Goal: Task Accomplishment & Management: Manage account settings

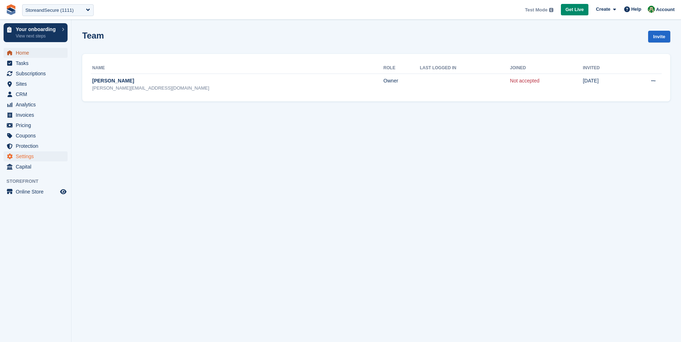
click at [28, 55] on span "Home" at bounding box center [37, 53] width 43 height 10
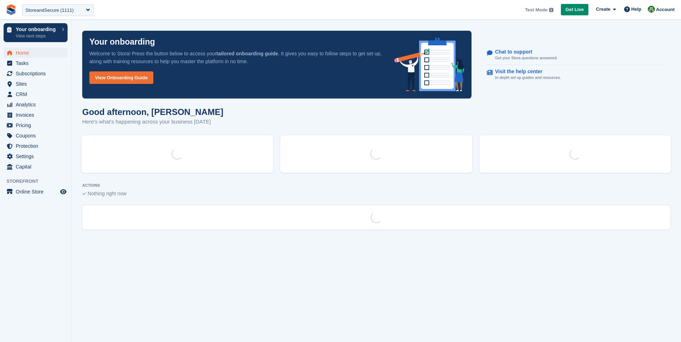
click at [88, 12] on div "StoreandSecure (1111)" at bounding box center [57, 10] width 71 height 12
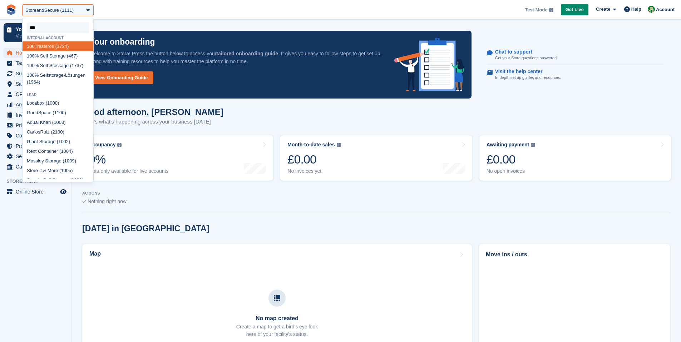
type input "****"
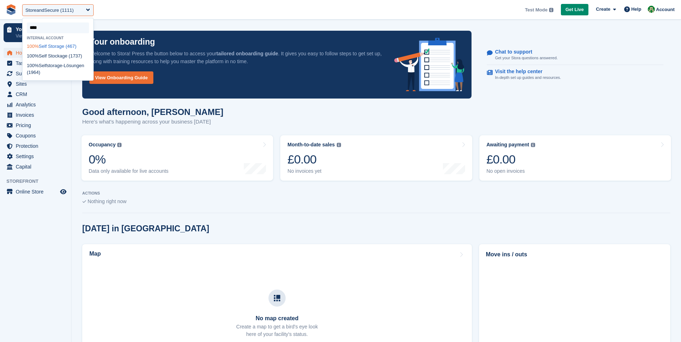
click at [59, 48] on div "100% Self Storage (467)" at bounding box center [58, 46] width 71 height 10
select select "***"
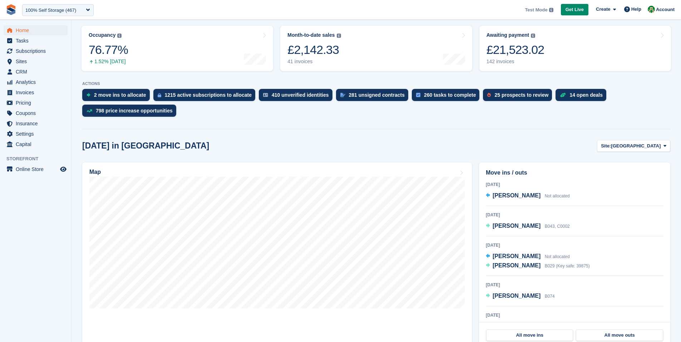
scroll to position [175, 0]
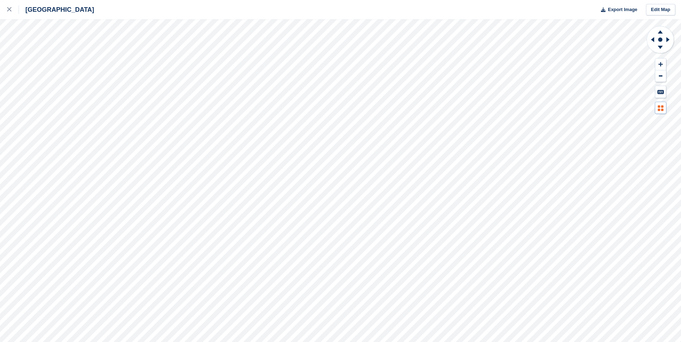
click at [665, 143] on div at bounding box center [340, 180] width 681 height 323
click at [659, 108] on icon at bounding box center [661, 108] width 6 height 6
click at [659, 10] on link "Edit Map" at bounding box center [660, 10] width 29 height 12
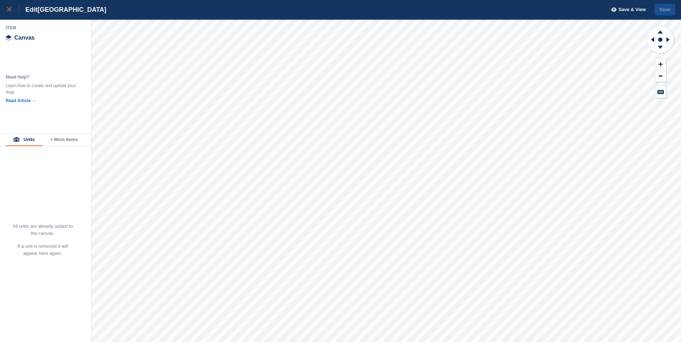
click at [7, 9] on icon at bounding box center [9, 9] width 4 height 4
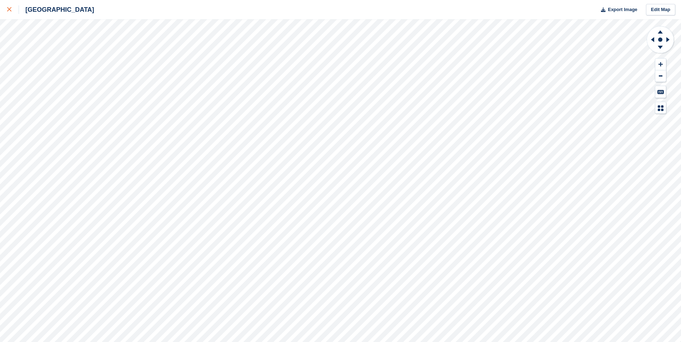
click at [10, 9] on icon at bounding box center [9, 9] width 4 height 4
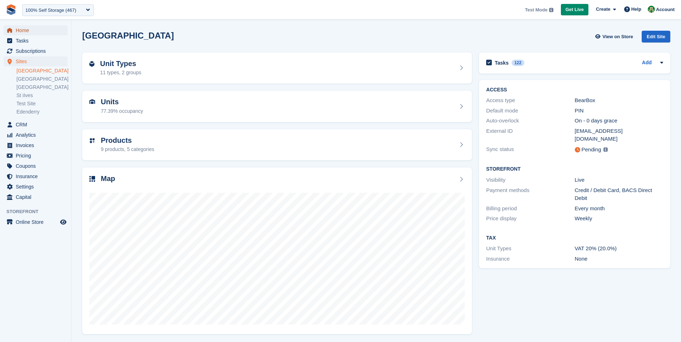
click at [27, 33] on span "Home" at bounding box center [37, 30] width 43 height 10
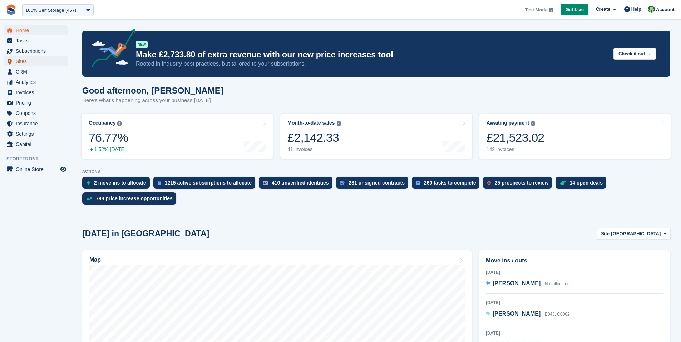
click at [26, 63] on span "Sites" at bounding box center [37, 61] width 43 height 10
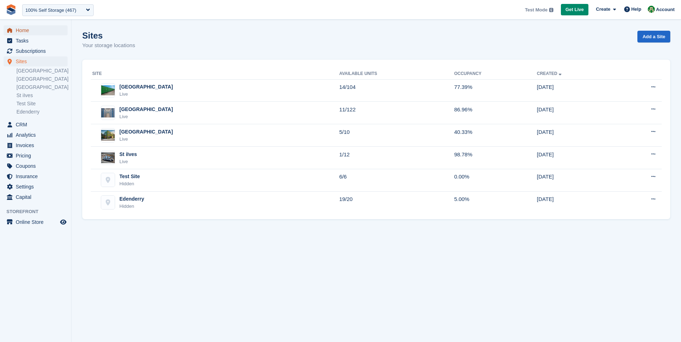
click at [28, 31] on span "Home" at bounding box center [37, 30] width 43 height 10
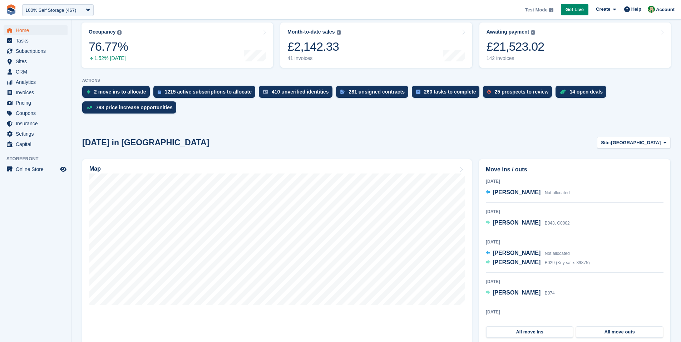
scroll to position [94, 0]
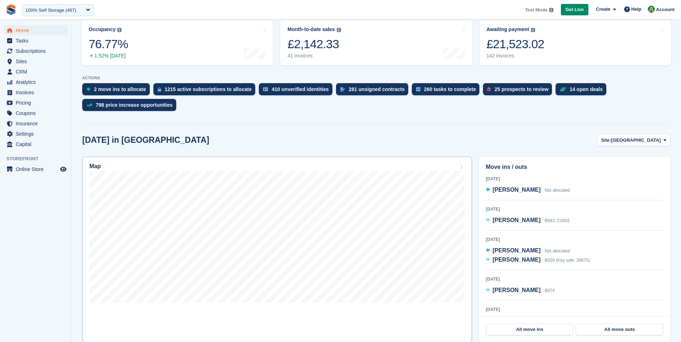
click at [461, 167] on icon at bounding box center [460, 167] width 7 height 6
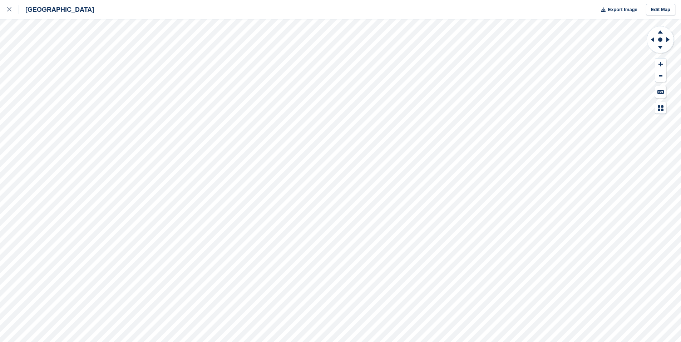
click at [36, 10] on div "[GEOGRAPHIC_DATA]" at bounding box center [56, 9] width 75 height 9
click at [8, 11] on icon at bounding box center [9, 9] width 4 height 4
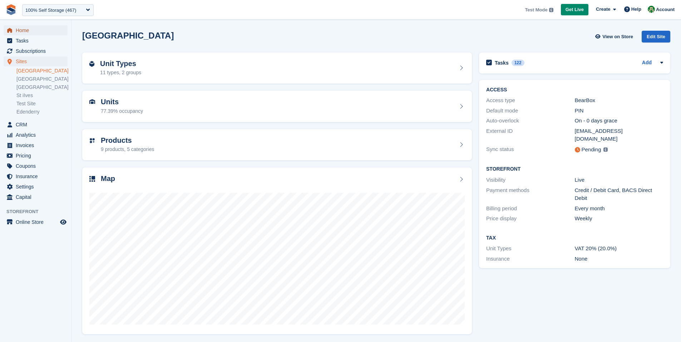
click at [24, 32] on span "Home" at bounding box center [37, 30] width 43 height 10
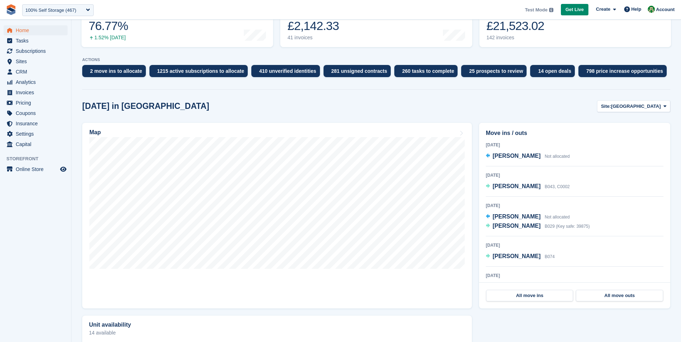
scroll to position [123, 0]
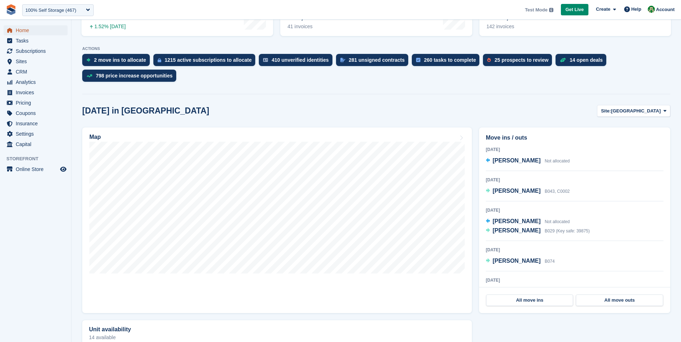
click at [25, 32] on span "Home" at bounding box center [37, 30] width 43 height 10
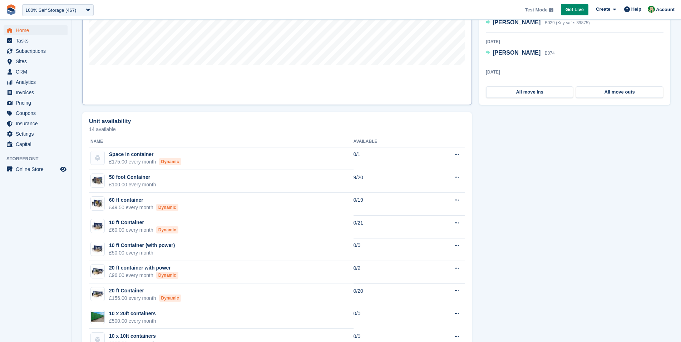
scroll to position [107, 0]
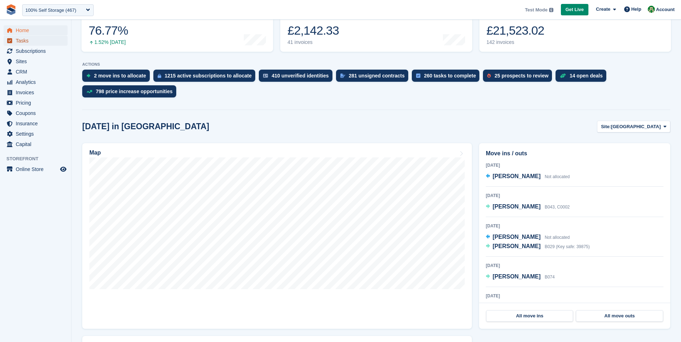
click at [22, 42] on span "Tasks" at bounding box center [37, 41] width 43 height 10
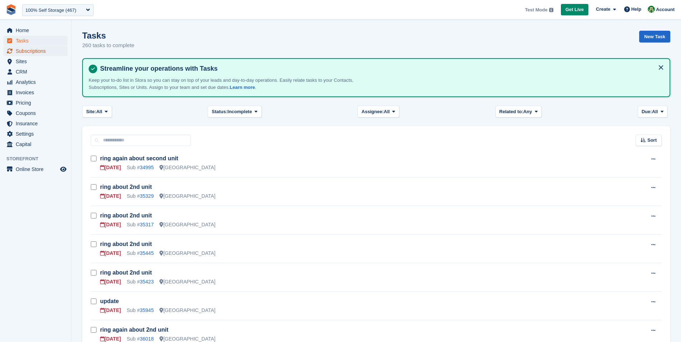
click at [49, 55] on span "Subscriptions" at bounding box center [37, 51] width 43 height 10
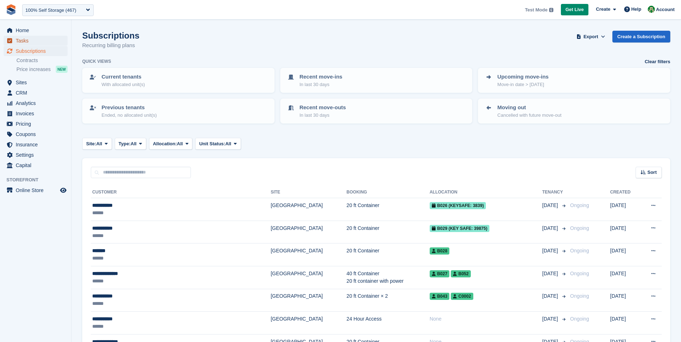
click at [25, 44] on span "Tasks" at bounding box center [37, 41] width 43 height 10
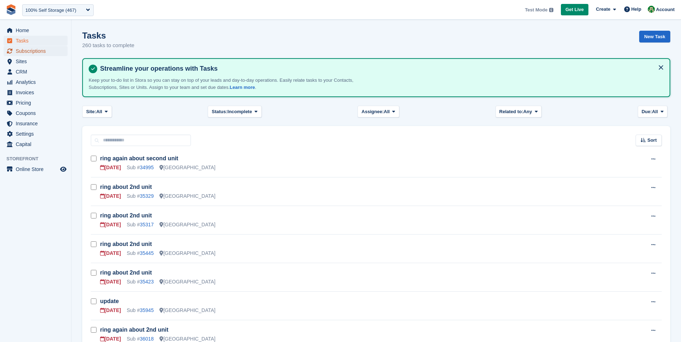
click at [35, 51] on span "Subscriptions" at bounding box center [37, 51] width 43 height 10
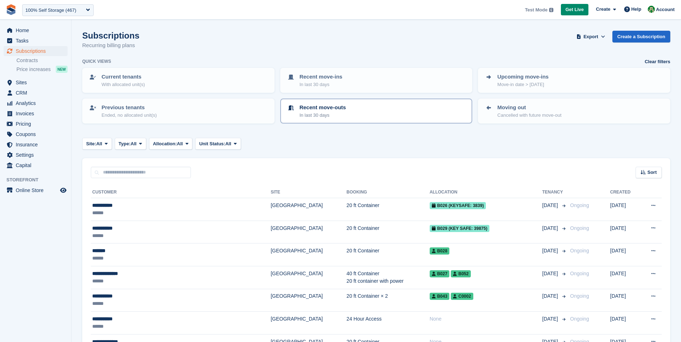
click at [316, 115] on p "In last 30 days" at bounding box center [322, 115] width 46 height 7
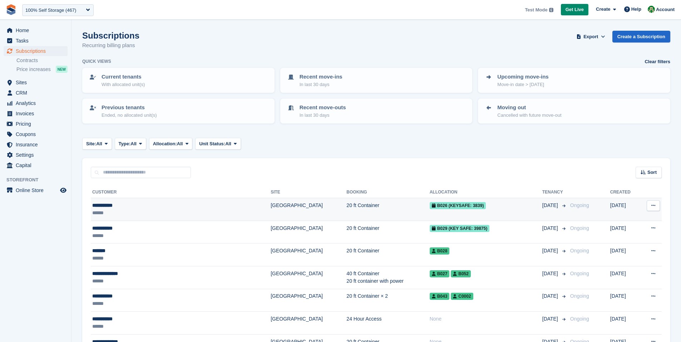
click at [182, 213] on div "******" at bounding box center [153, 213] width 122 height 8
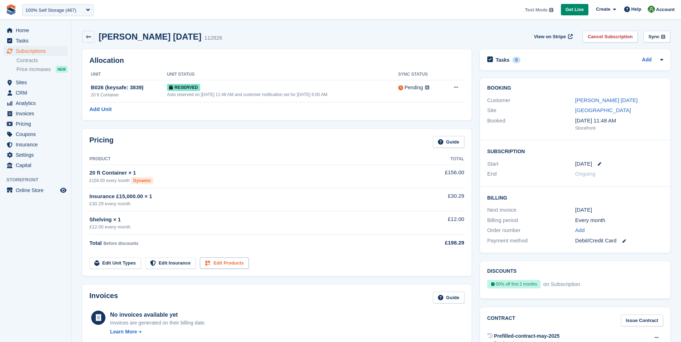
click at [230, 265] on link "Edit Products" at bounding box center [224, 264] width 49 height 12
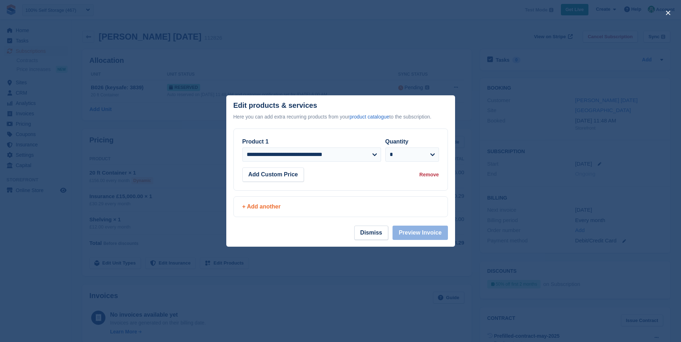
click at [275, 210] on div "+ Add another" at bounding box center [340, 207] width 197 height 9
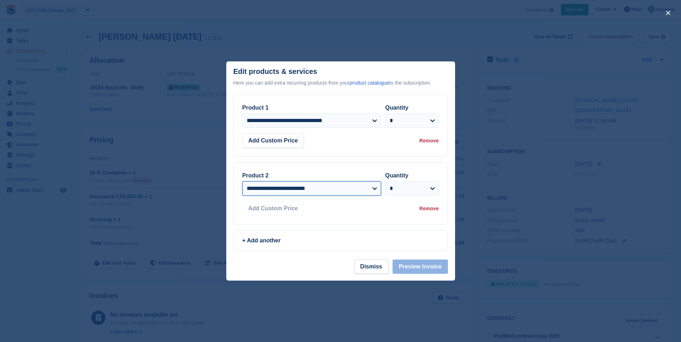
click at [291, 189] on select "**********" at bounding box center [311, 189] width 139 height 14
click at [373, 268] on button "Dismiss" at bounding box center [371, 267] width 34 height 14
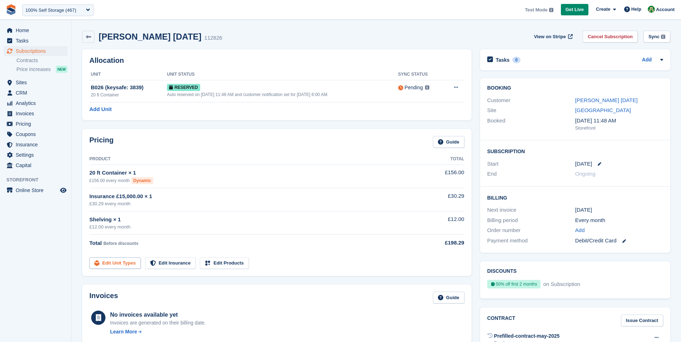
click at [130, 265] on link "Edit Unit Types" at bounding box center [114, 264] width 51 height 12
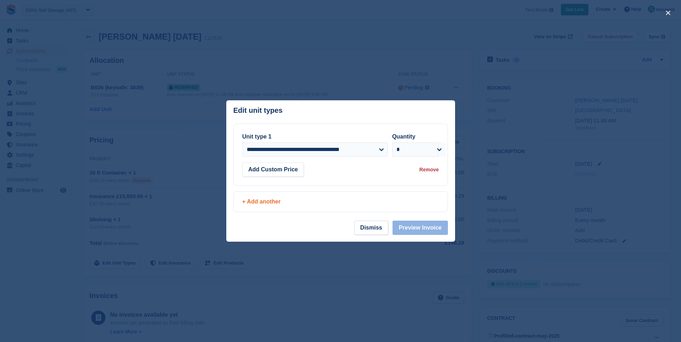
click at [275, 202] on div "+ Add another" at bounding box center [340, 202] width 197 height 9
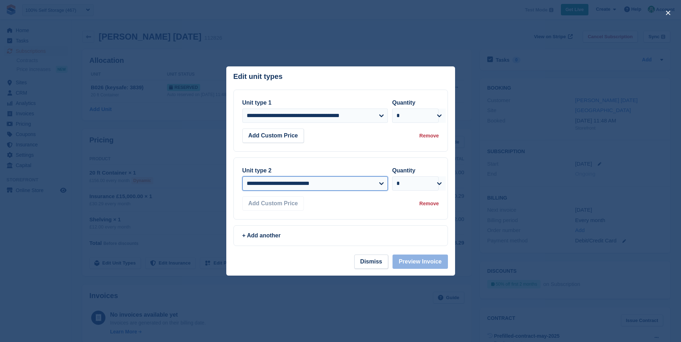
click at [328, 186] on select "**********" at bounding box center [314, 184] width 145 height 14
click at [363, 267] on button "Dismiss" at bounding box center [371, 262] width 34 height 14
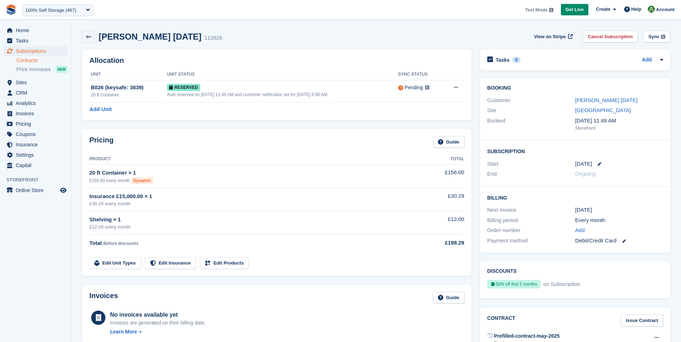
click at [45, 63] on link "Contracts" at bounding box center [41, 60] width 51 height 7
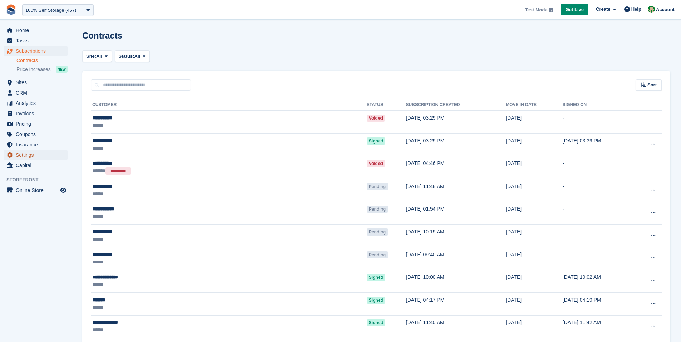
click at [38, 154] on span "Settings" at bounding box center [37, 155] width 43 height 10
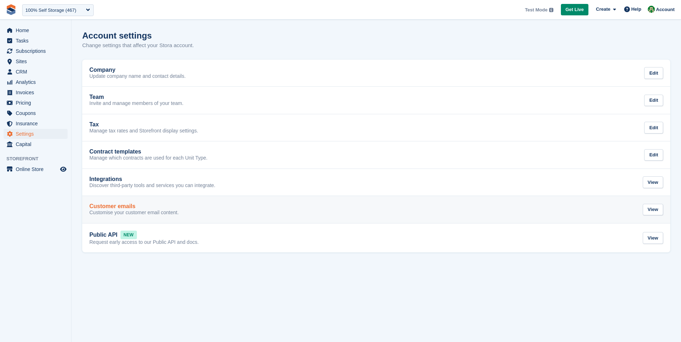
click at [119, 206] on h2 "Customer emails" at bounding box center [112, 206] width 46 height 6
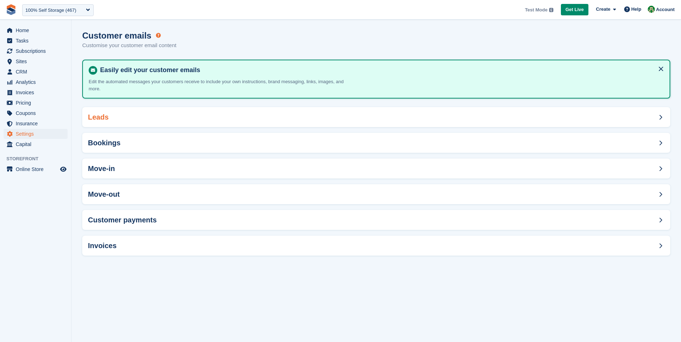
click at [133, 120] on div "Leads" at bounding box center [376, 117] width 588 height 20
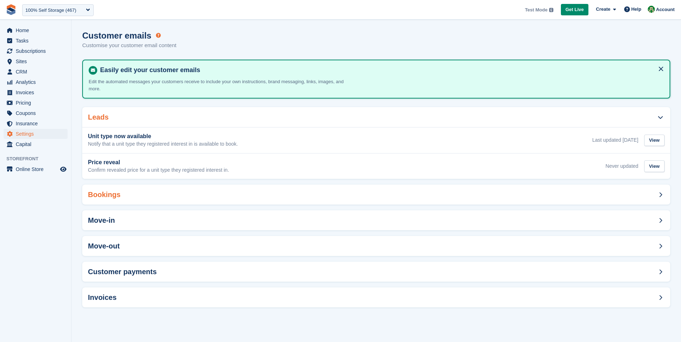
click at [133, 197] on div "Bookings" at bounding box center [376, 195] width 588 height 20
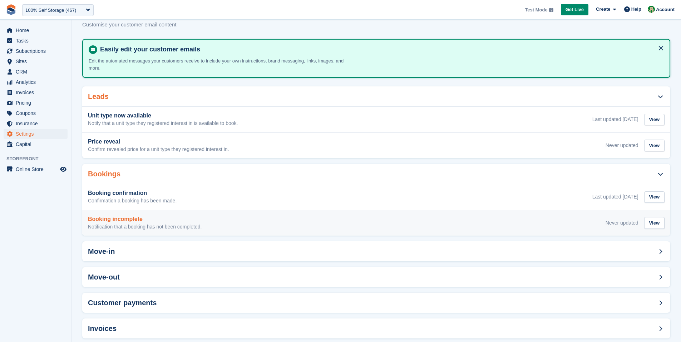
scroll to position [34, 0]
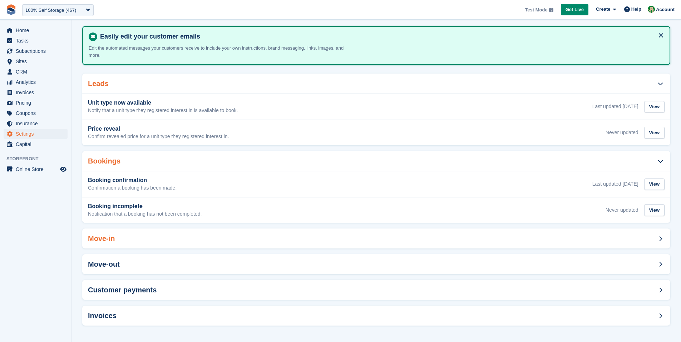
click at [119, 237] on div "Move-in" at bounding box center [376, 239] width 588 height 20
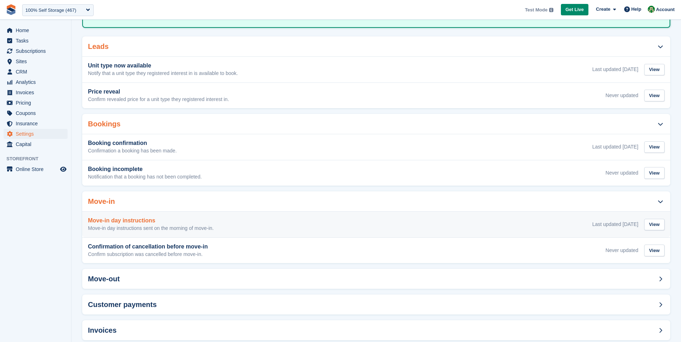
scroll to position [85, 0]
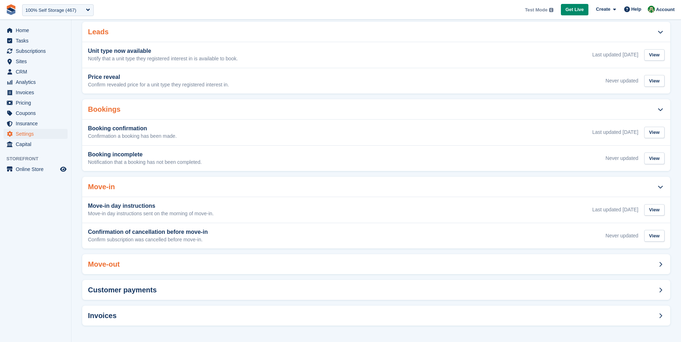
click at [132, 266] on div "Move-out" at bounding box center [376, 264] width 588 height 20
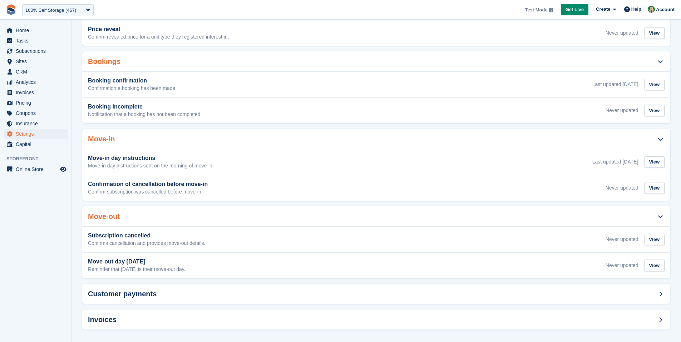
scroll to position [137, 0]
